Goal: Download file/media

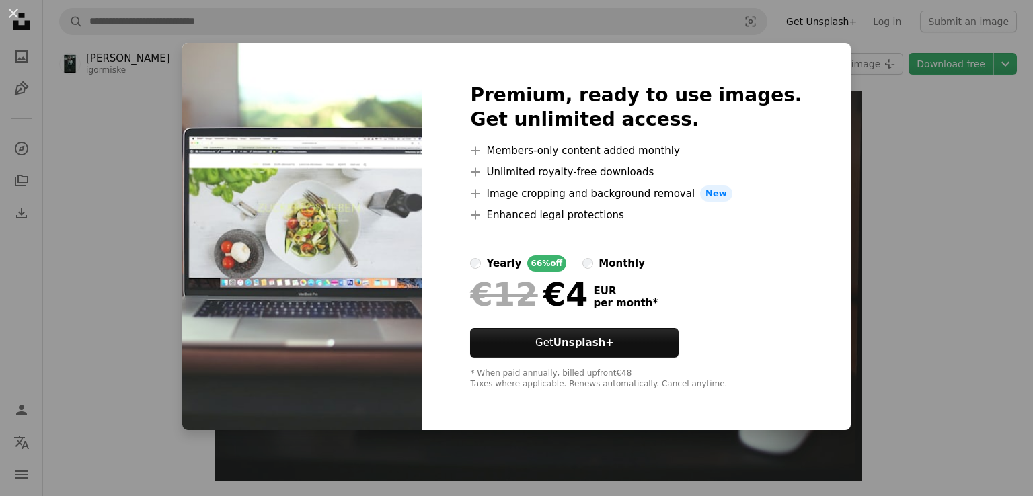
drag, startPoint x: 881, startPoint y: 229, endPoint x: 874, endPoint y: 240, distance: 13.3
click at [881, 230] on div "An X shape Premium, ready to use images. Get unlimited access. A plus sign Memb…" at bounding box center [516, 248] width 1033 height 496
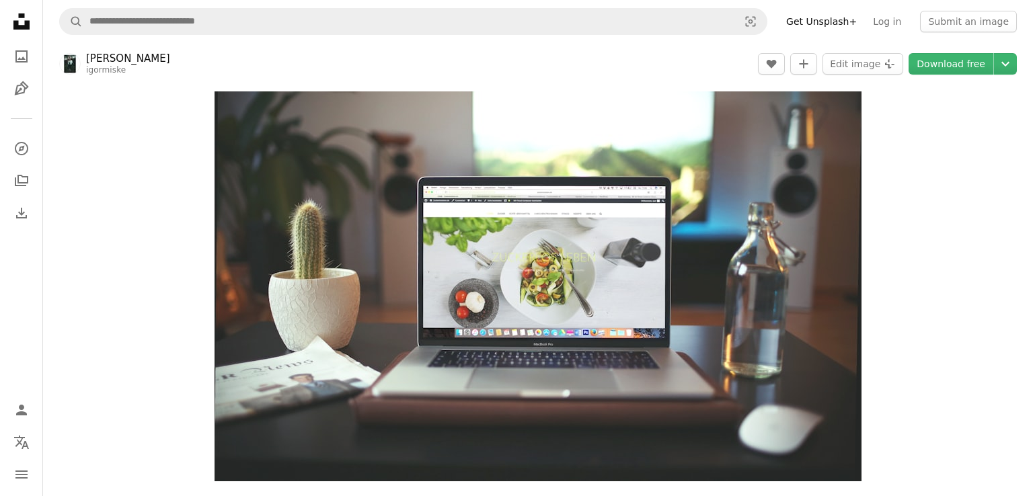
click at [847, 24] on link "Get Unsplash+" at bounding box center [821, 22] width 87 height 22
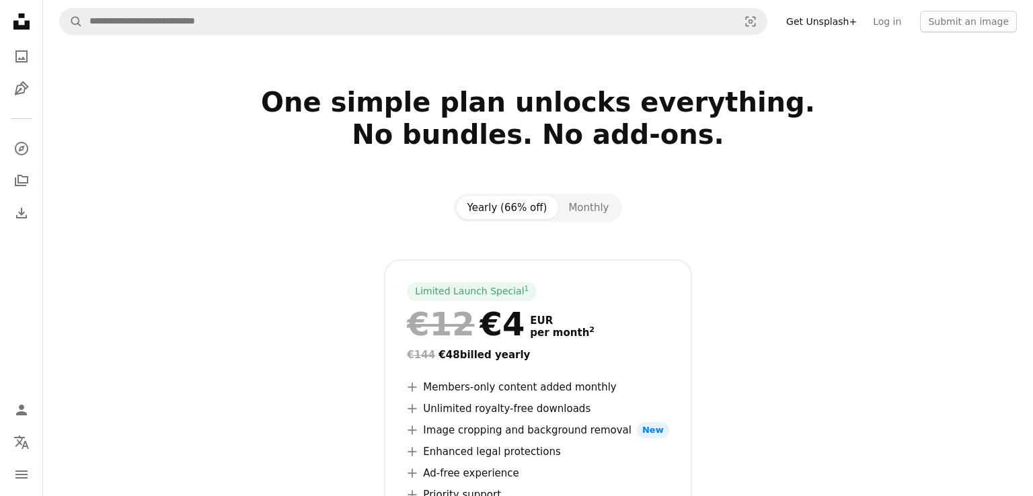
click at [834, 38] on nav "A magnifying glass Visual search Get Unsplash+ Log in Submit an image" at bounding box center [538, 21] width 990 height 43
click at [882, 87] on h2 "One simple plan unlocks everything. No bundles. No add-ons." at bounding box center [538, 134] width 872 height 97
click at [903, 207] on div "Yearly (66% off) Monthly Limited Launch Special 1 €12 €4 EUR per month 2 €144 €…" at bounding box center [538, 399] width 904 height 410
drag, startPoint x: 901, startPoint y: 212, endPoint x: 901, endPoint y: 192, distance: 20.2
click at [901, 192] on section "One simple plan unlocks everything. No bundles. No add-ons. Yearly (66% off) Mo…" at bounding box center [538, 369] width 990 height 567
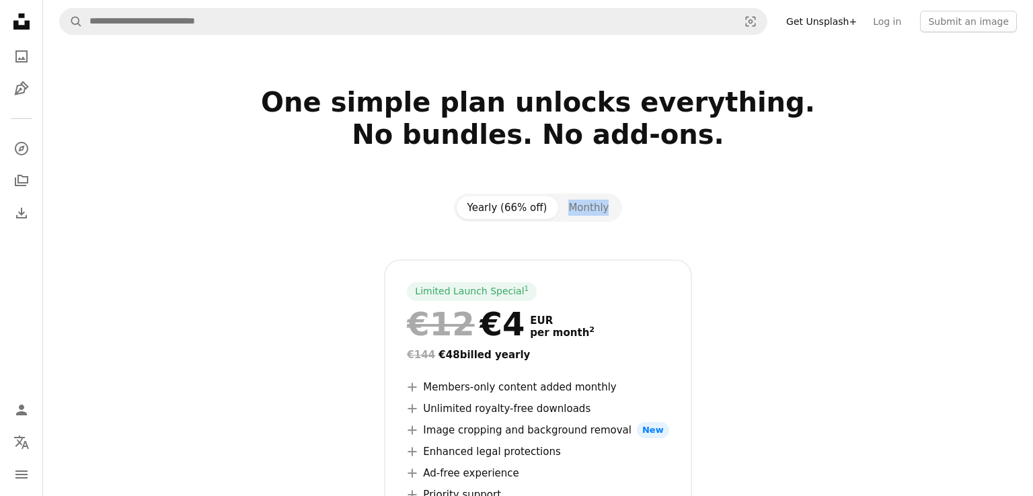
click at [848, 22] on link "Get Unsplash+" at bounding box center [821, 22] width 87 height 22
click at [832, 23] on link "Get Unsplash+" at bounding box center [821, 22] width 87 height 22
click at [854, 71] on div at bounding box center [538, 64] width 990 height 43
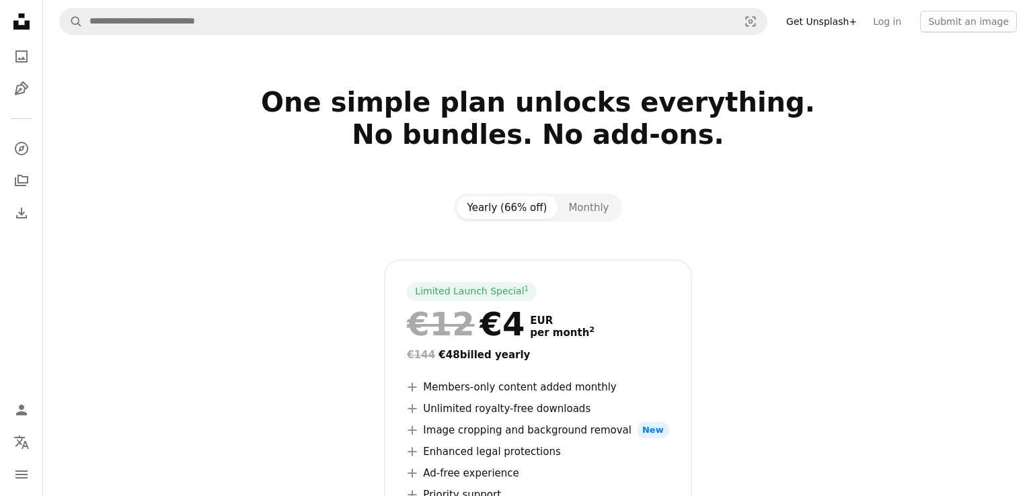
click at [854, 72] on div at bounding box center [538, 64] width 990 height 43
click at [854, 73] on div at bounding box center [538, 64] width 990 height 43
drag, startPoint x: 851, startPoint y: 111, endPoint x: 850, endPoint y: 128, distance: 16.8
click at [851, 114] on h2 "One simple plan unlocks everything. No bundles. No add-ons." at bounding box center [538, 134] width 872 height 97
drag, startPoint x: 847, startPoint y: 186, endPoint x: 860, endPoint y: 165, distance: 23.9
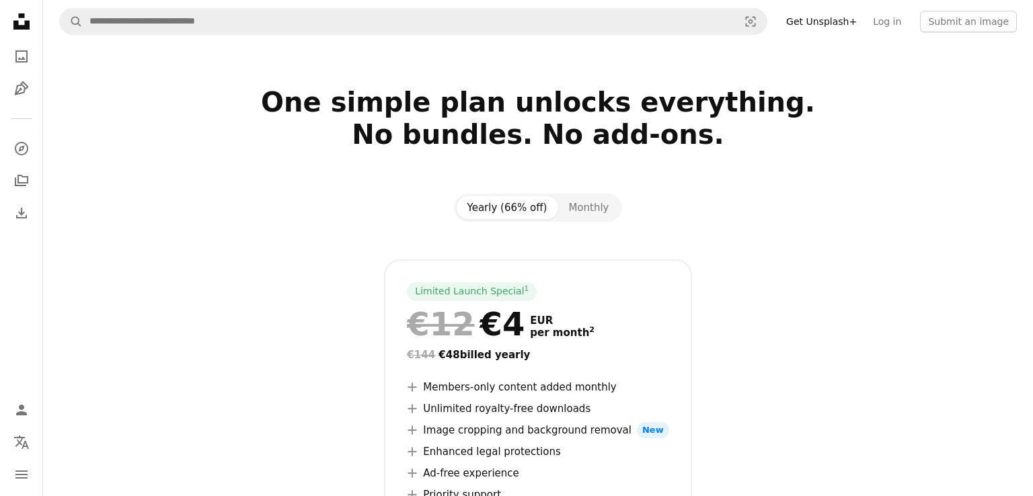
click at [847, 186] on section "One simple plan unlocks everything. No bundles. No add-ons. Yearly (66% off) Mo…" at bounding box center [538, 369] width 990 height 567
click at [781, 170] on div at bounding box center [538, 167] width 872 height 32
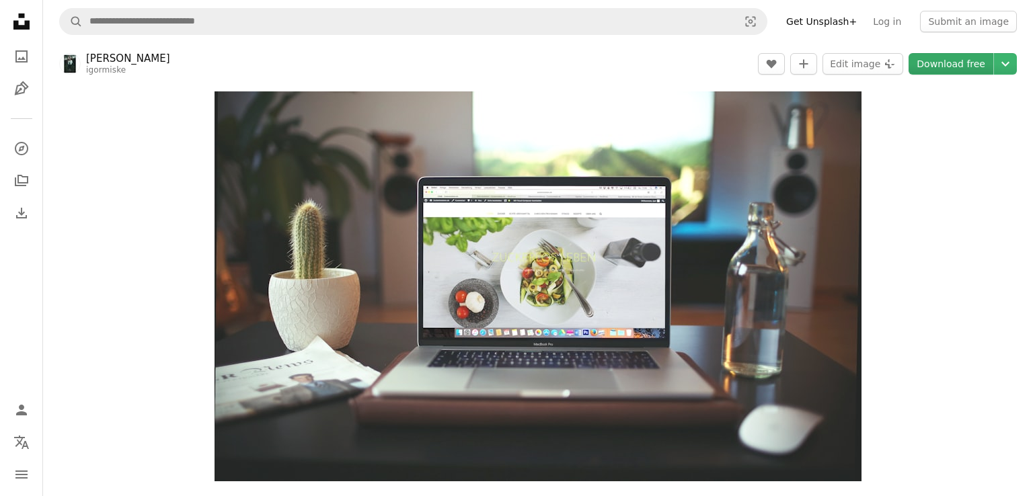
click at [960, 65] on link "Download free" at bounding box center [951, 64] width 85 height 22
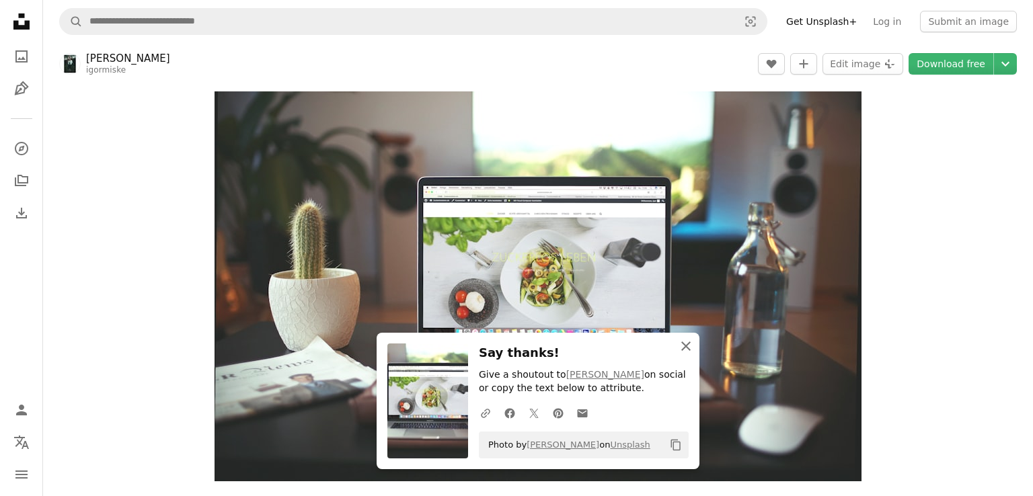
click at [687, 344] on icon "An X shape" at bounding box center [686, 346] width 16 height 16
